Goal: Task Accomplishment & Management: Manage account settings

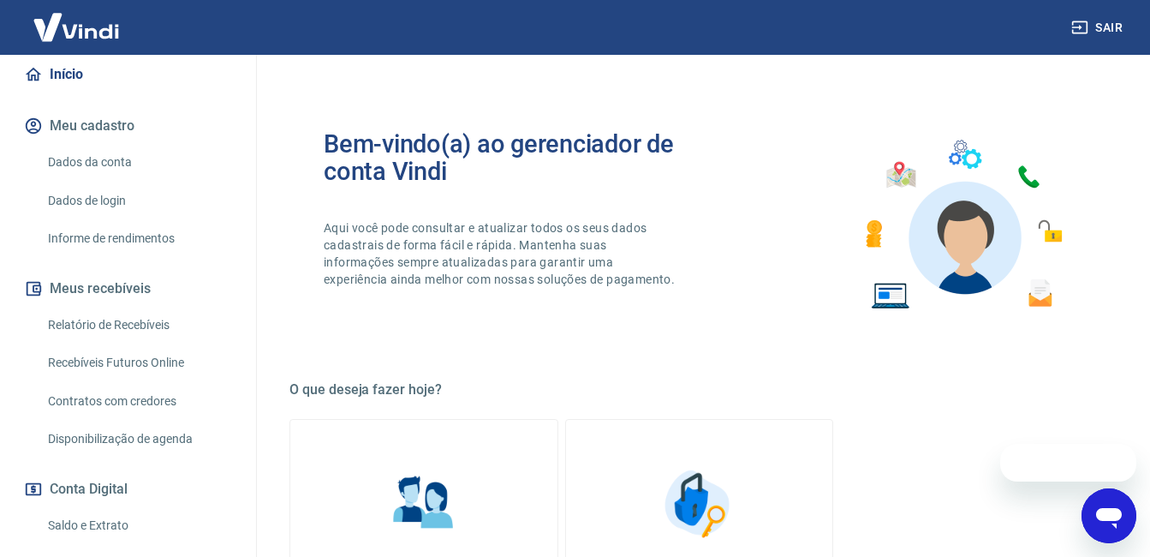
scroll to position [355, 0]
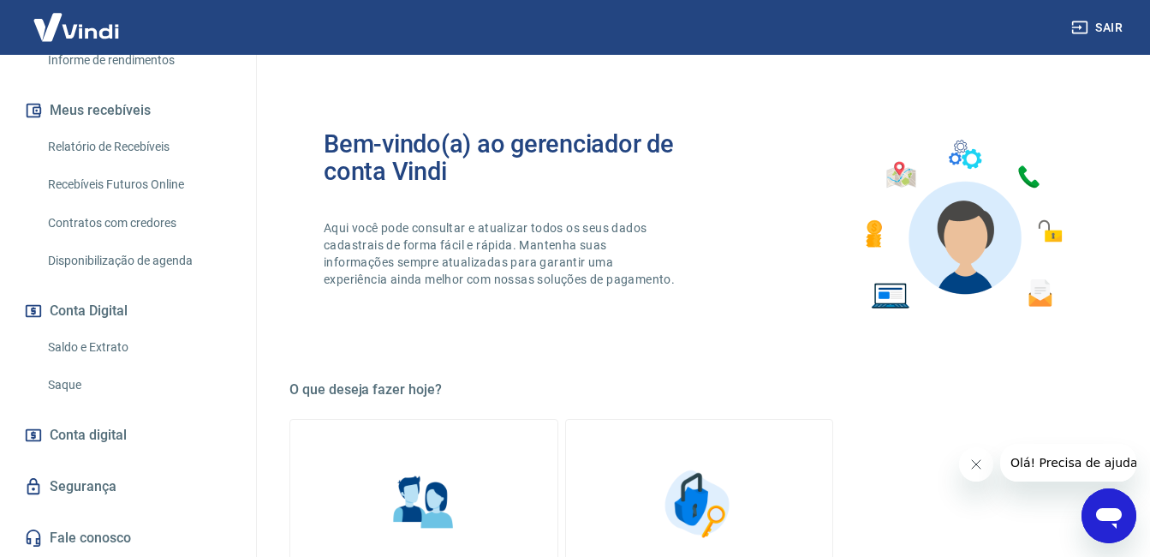
click at [95, 379] on link "Saque" at bounding box center [138, 384] width 194 height 35
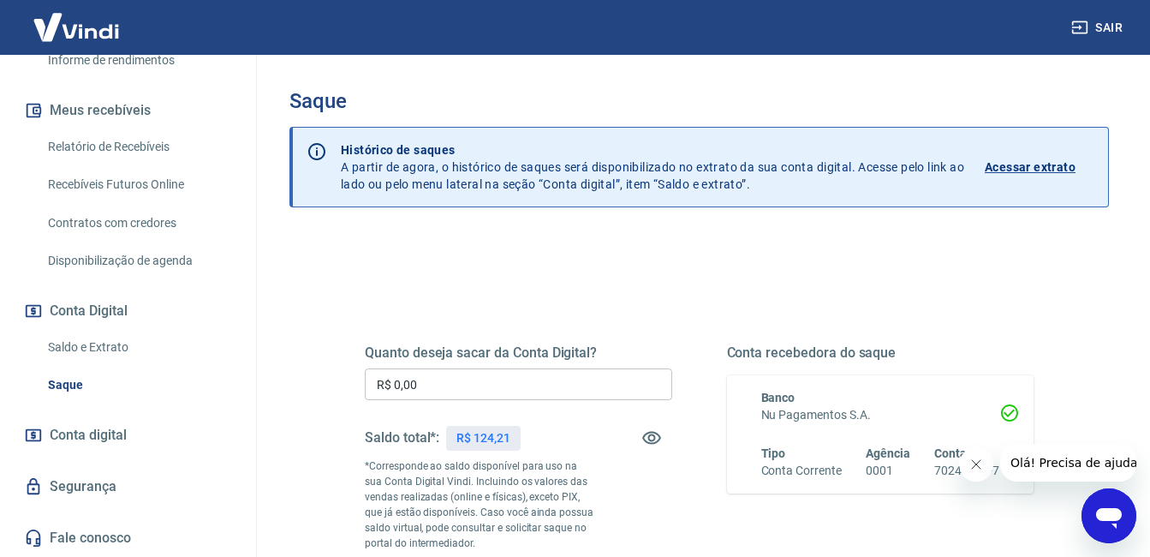
click at [975, 463] on icon "Fechar mensagem da empresa" at bounding box center [976, 464] width 14 height 14
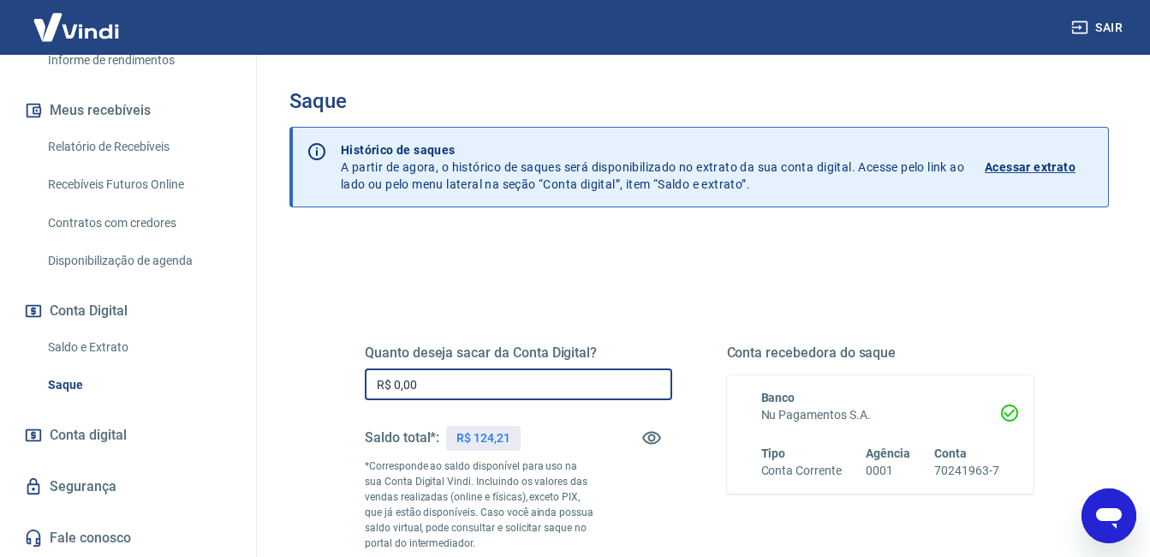
click at [498, 385] on input "R$ 0,00" at bounding box center [518, 384] width 307 height 32
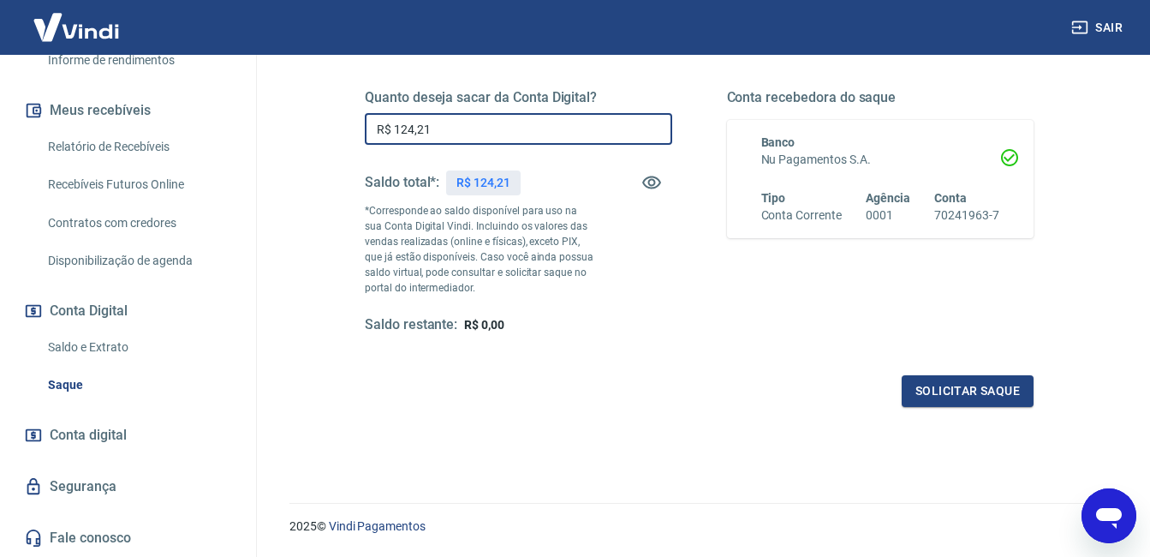
scroll to position [306, 0]
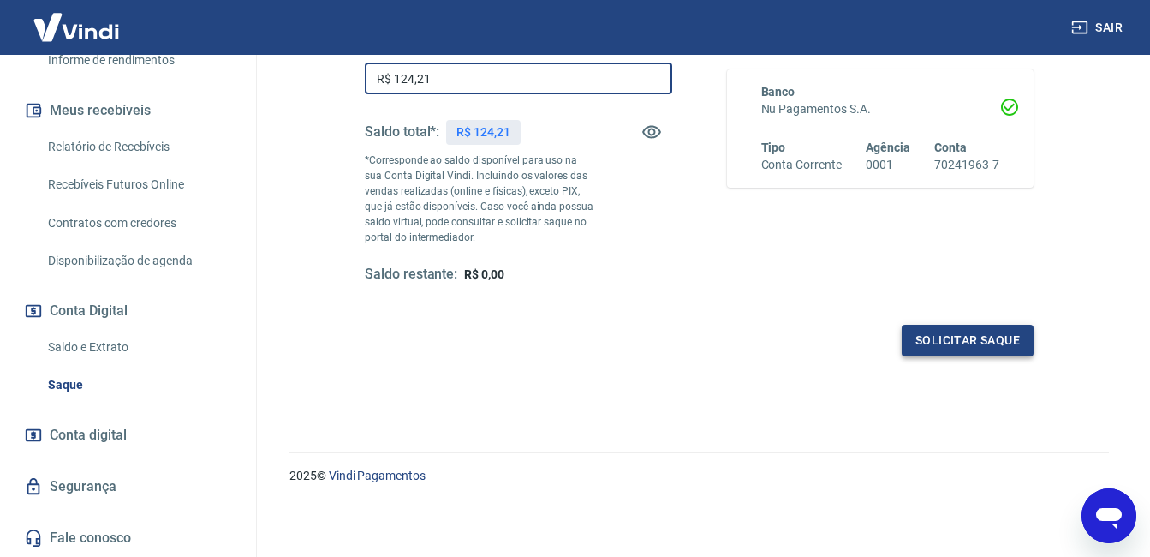
type input "R$ 124,21"
click at [930, 336] on button "Solicitar saque" at bounding box center [968, 341] width 132 height 32
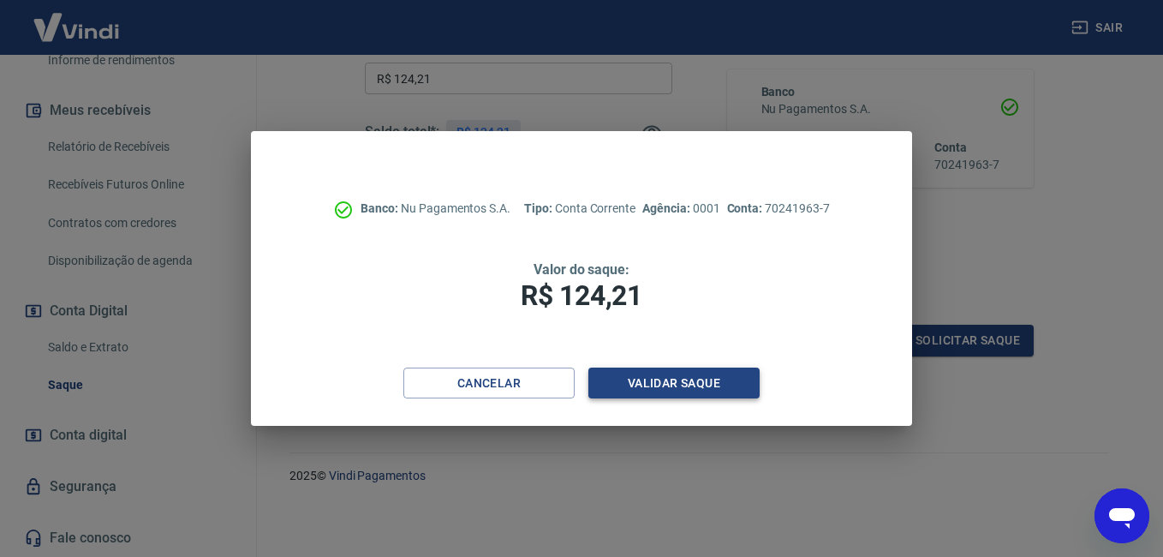
click at [707, 385] on button "Validar saque" at bounding box center [673, 383] width 171 height 32
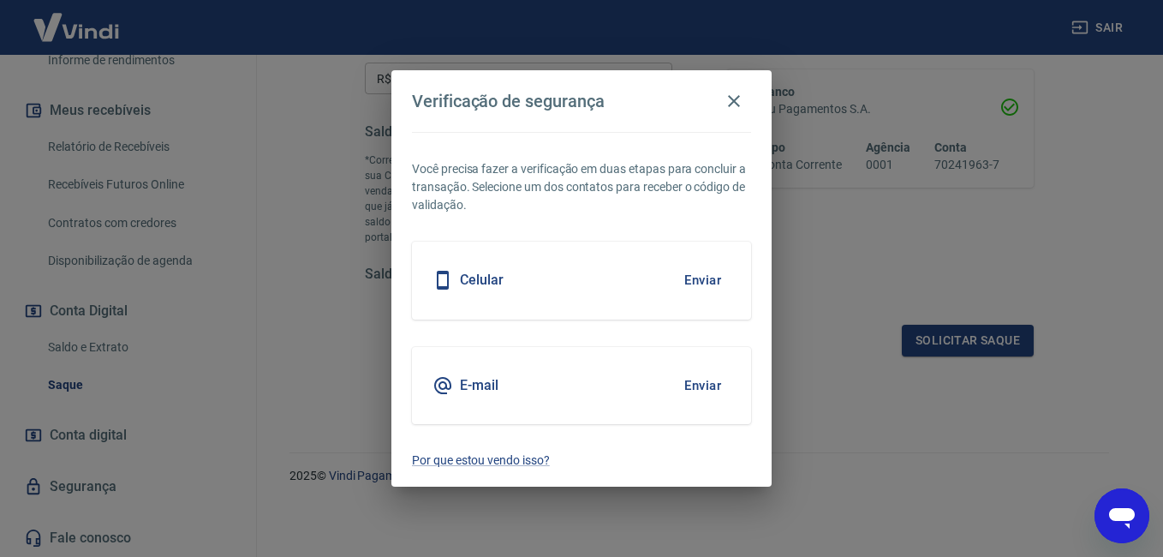
click at [699, 285] on button "Enviar" at bounding box center [703, 280] width 56 height 36
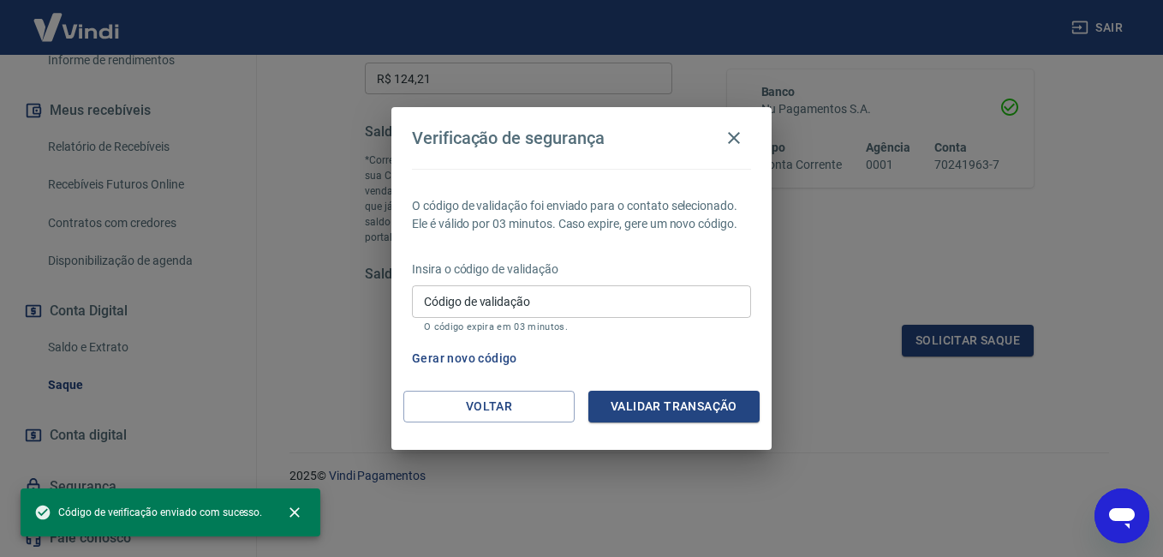
click at [699, 285] on input "Código de validação" at bounding box center [581, 301] width 339 height 32
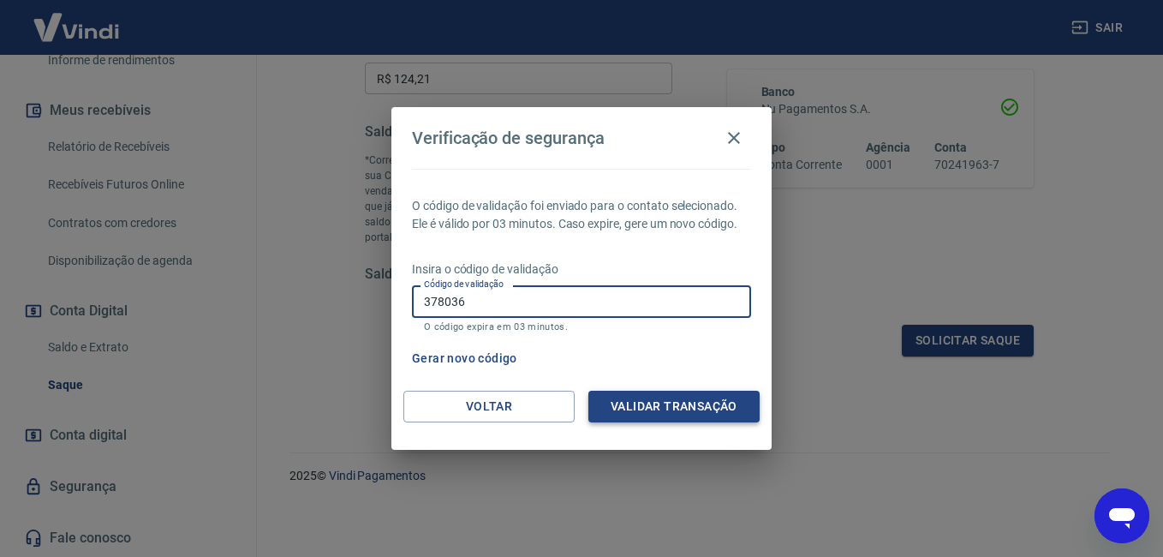
type input "378036"
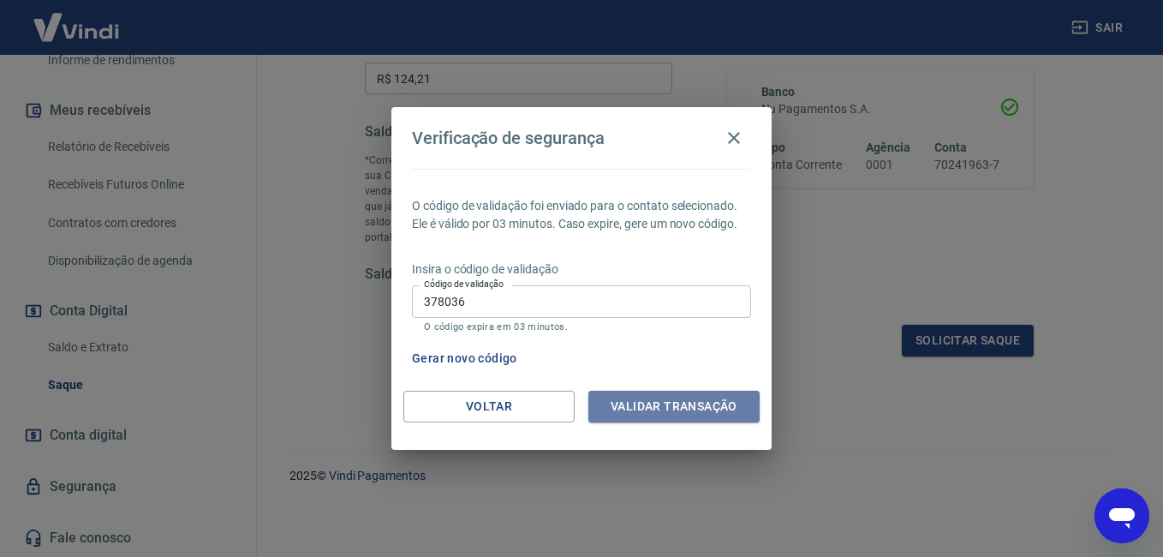
click at [662, 405] on button "Validar transação" at bounding box center [673, 407] width 171 height 32
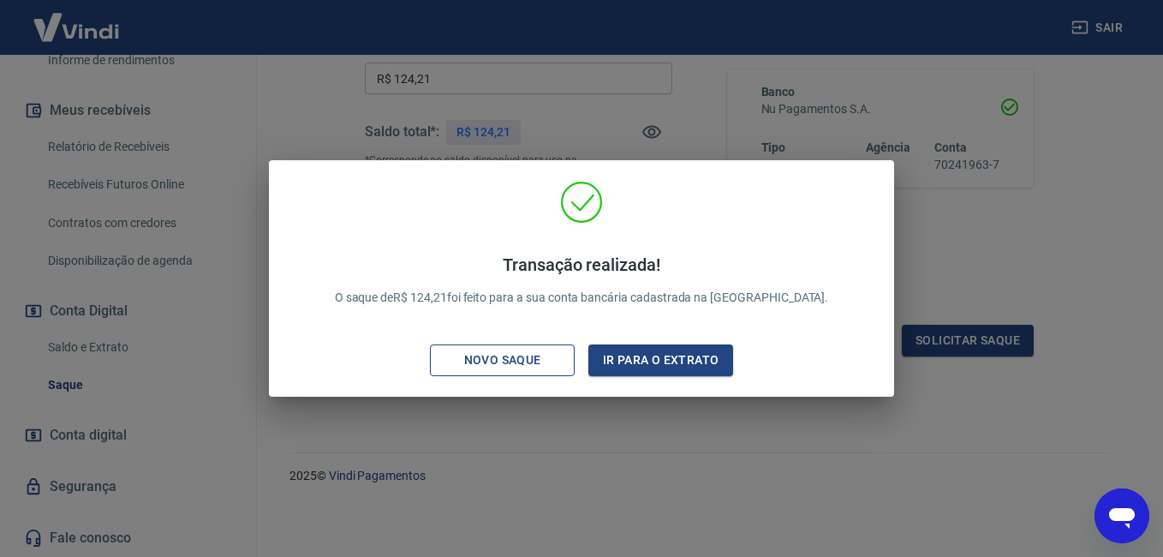
click at [463, 351] on div "Novo saque" at bounding box center [503, 359] width 118 height 21
